Goal: Find specific page/section: Find specific page/section

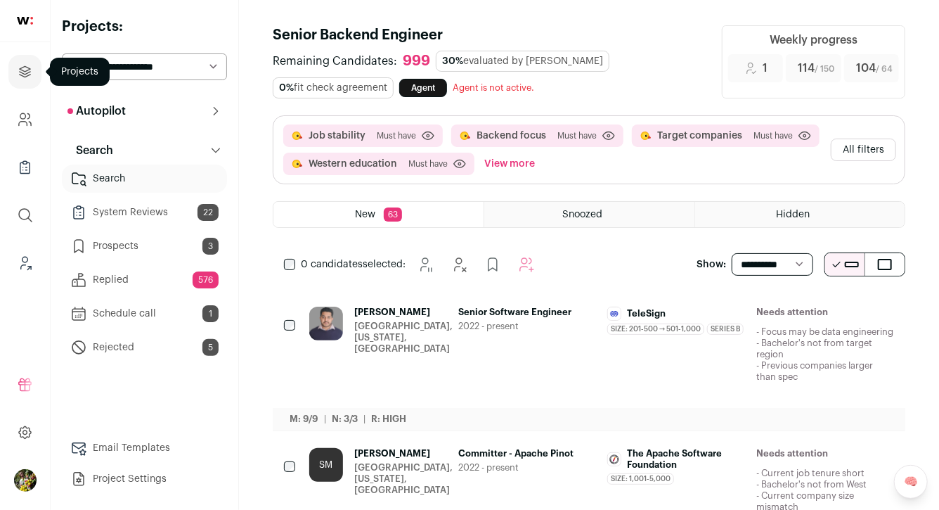
click at [31, 74] on icon "Projects" at bounding box center [25, 71] width 16 height 17
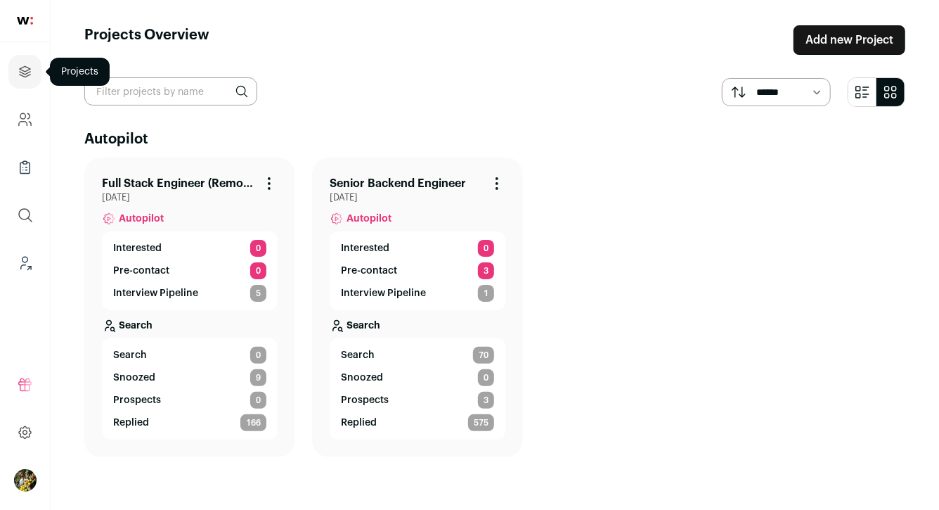
click at [30, 68] on icon "Projects" at bounding box center [25, 71] width 11 height 11
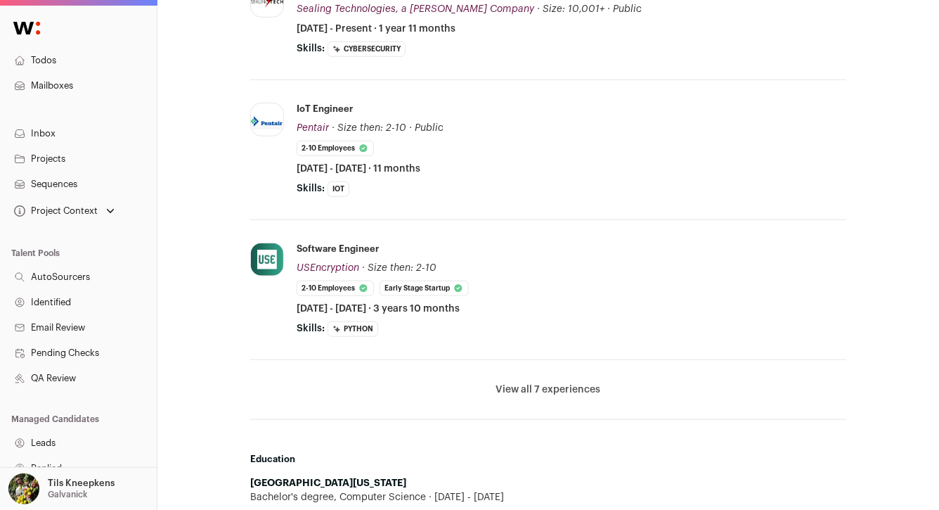
scroll to position [522, 0]
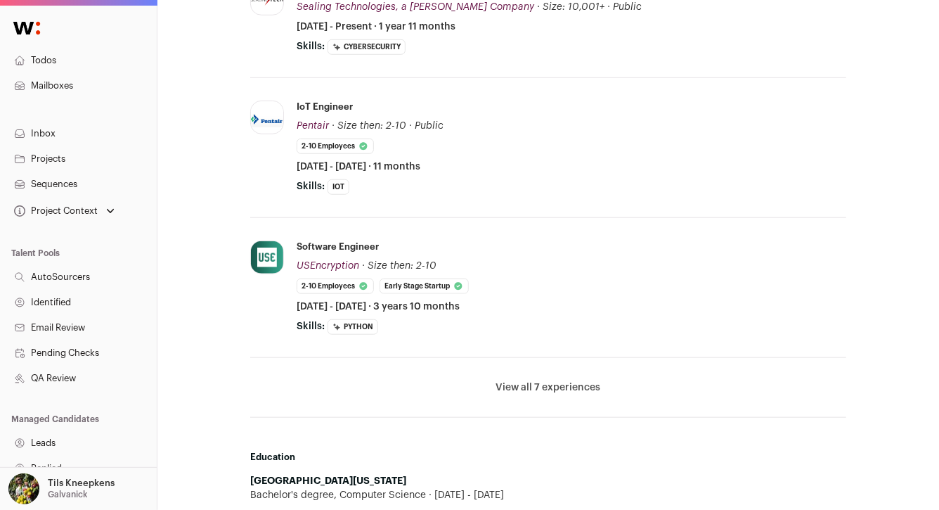
click at [531, 386] on button "View all 7 experiences" at bounding box center [548, 387] width 105 height 14
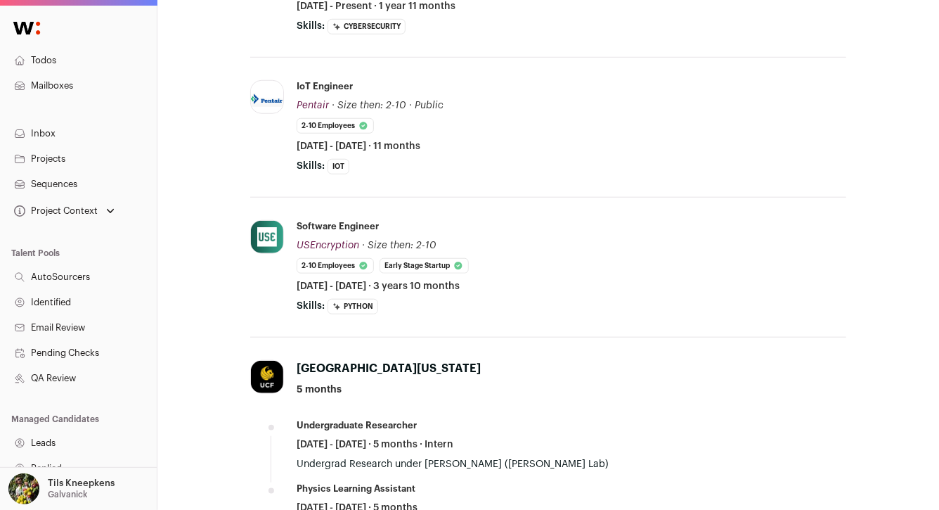
scroll to position [550, 0]
